Goal: Information Seeking & Learning: Learn about a topic

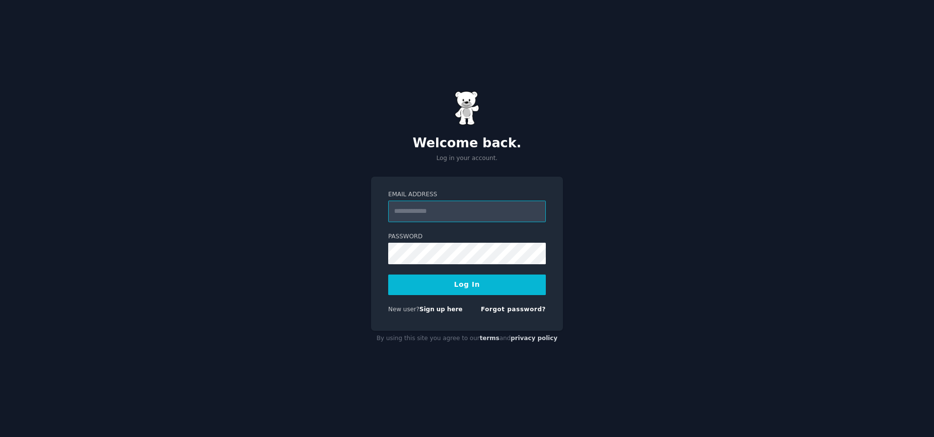
type input "**********"
click at [463, 277] on button "Log In" at bounding box center [467, 285] width 158 height 21
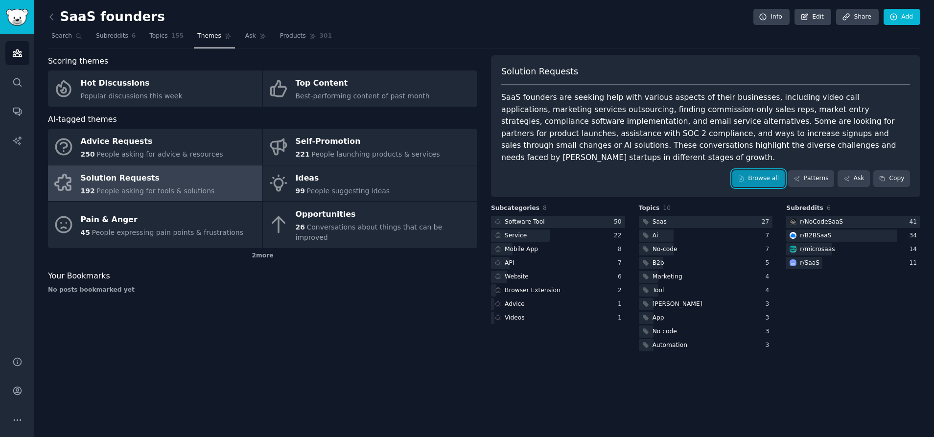
click at [755, 170] on link "Browse all" at bounding box center [759, 178] width 52 height 17
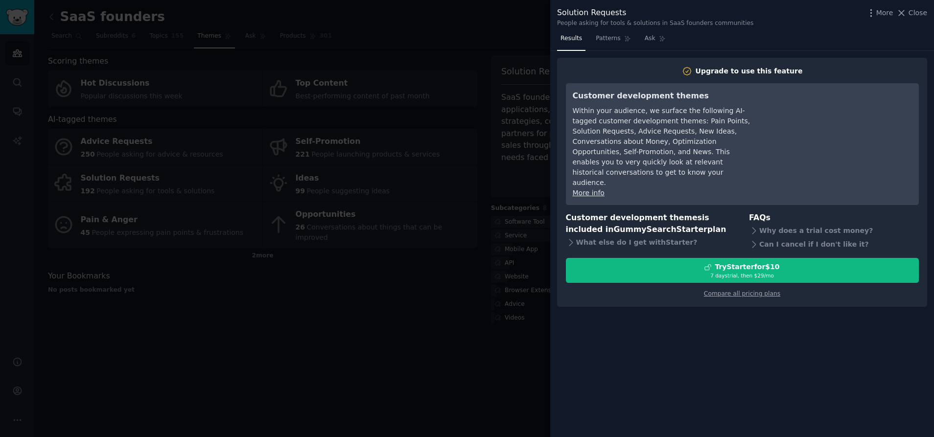
click at [491, 168] on div at bounding box center [467, 218] width 934 height 437
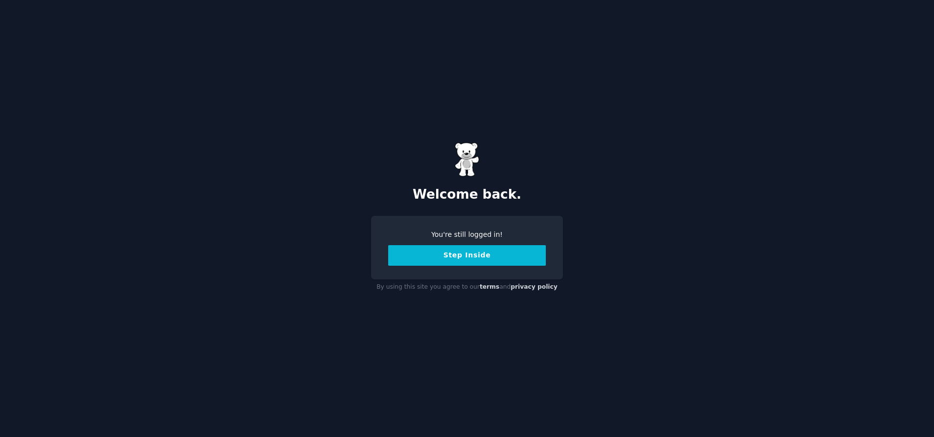
click at [483, 257] on button "Step Inside" at bounding box center [467, 255] width 158 height 21
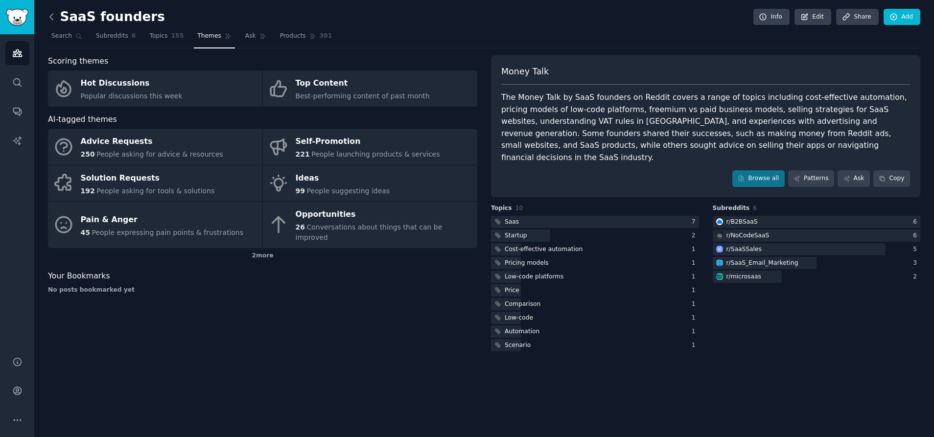
click at [56, 19] on icon at bounding box center [52, 17] width 10 height 10
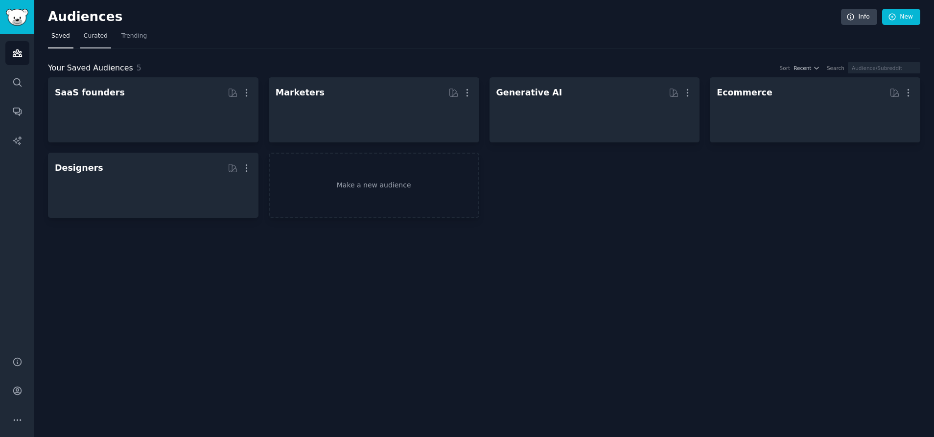
click at [94, 40] on span "Curated" at bounding box center [96, 36] width 24 height 9
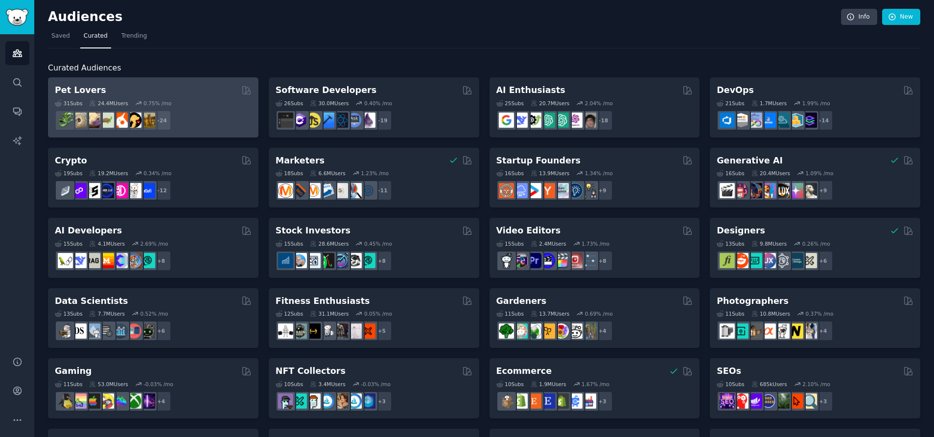
click at [161, 93] on div "Pet Lovers" at bounding box center [153, 90] width 197 height 12
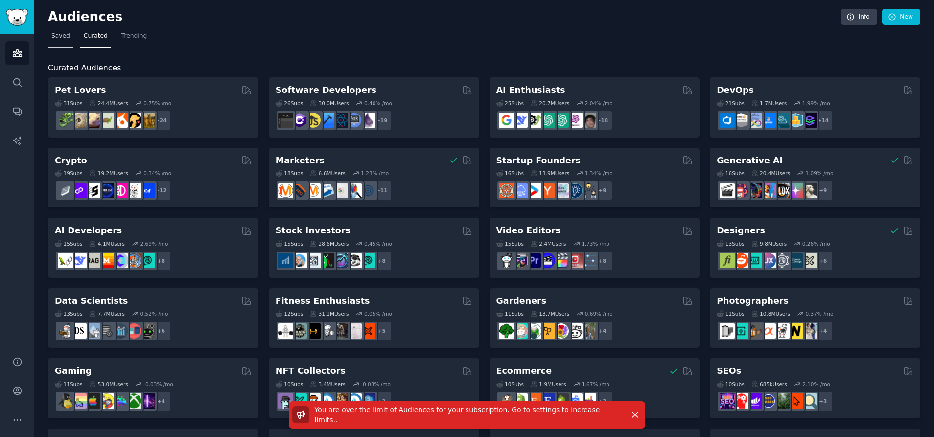
click at [60, 35] on span "Saved" at bounding box center [60, 36] width 19 height 9
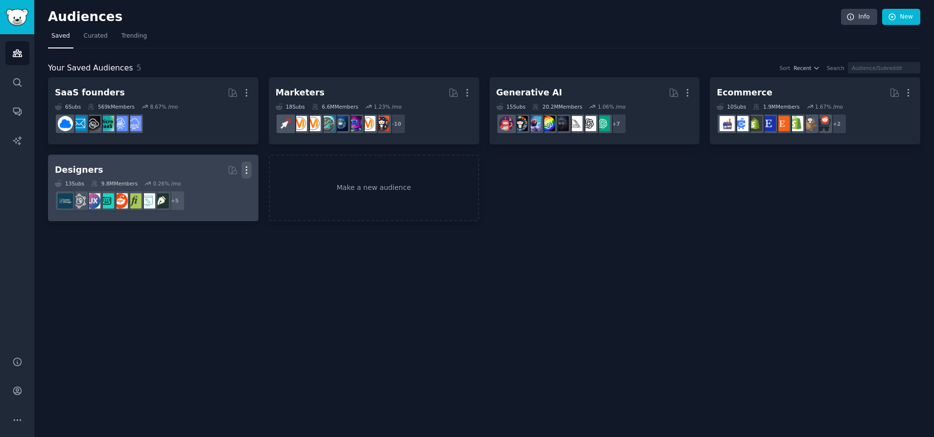
click at [249, 168] on icon "button" at bounding box center [246, 170] width 10 height 10
click at [227, 190] on p "Delete" at bounding box center [220, 191] width 23 height 10
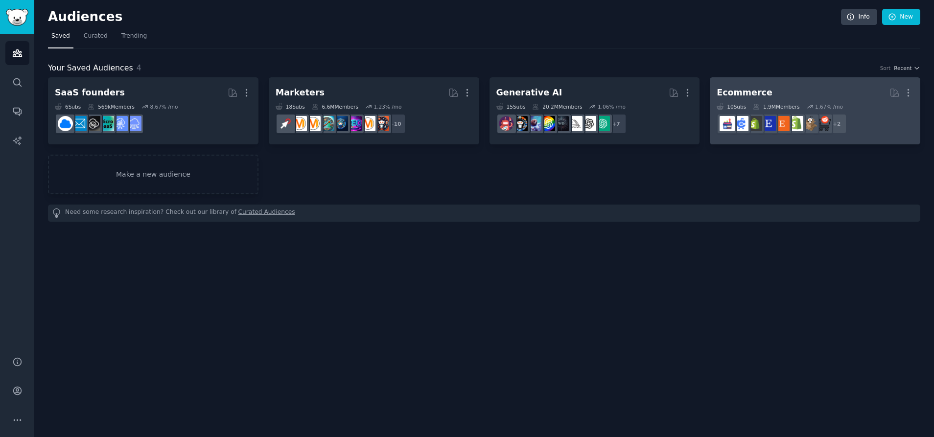
click at [802, 94] on h2 "Ecommerce More" at bounding box center [815, 92] width 197 height 17
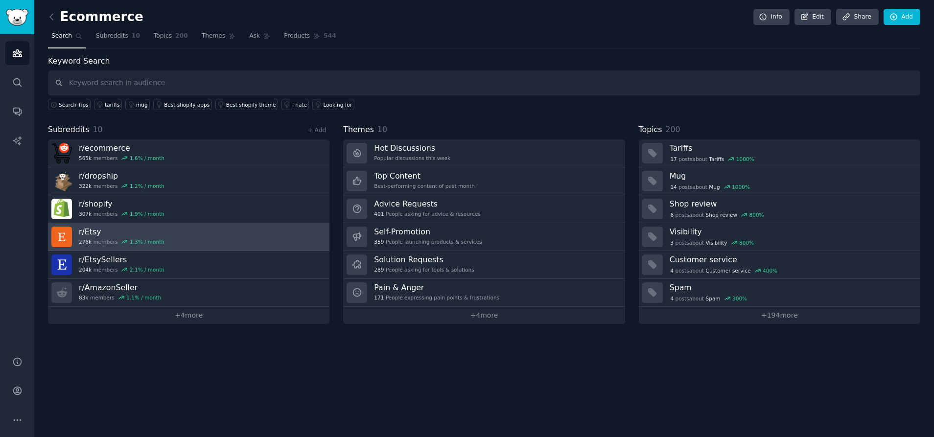
click at [173, 229] on link "r/ Etsy 276k members 1.3 % / month" at bounding box center [189, 237] width 282 height 28
